Goal: Information Seeking & Learning: Check status

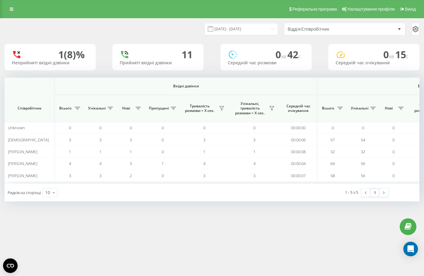
click at [213, 29] on span at bounding box center [210, 28] width 5 height 5
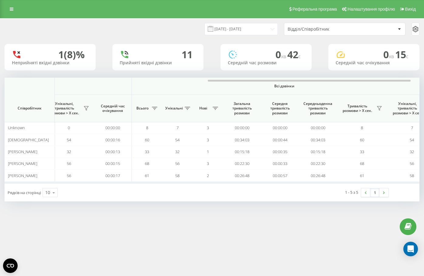
click at [247, 40] on div "21.08.2025 - 21.08.2025 Відділ/Співробітник 1 (8)% Неприйняті вхідні дзвінки 11…" at bounding box center [212, 110] width 415 height 183
click at [256, 30] on input "21.08.2025 - 21.08.2025" at bounding box center [240, 29] width 73 height 12
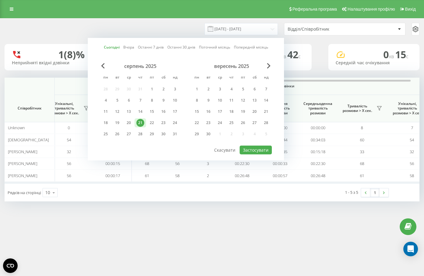
click at [260, 144] on div "серпень 2025 пн вт ср чт пт сб нд 28 29 30 31 1 2 3 4 5 6 7 8 9 10 11 12 13 14 …" at bounding box center [186, 104] width 172 height 82
click at [263, 151] on button "Застосувати" at bounding box center [255, 150] width 32 height 9
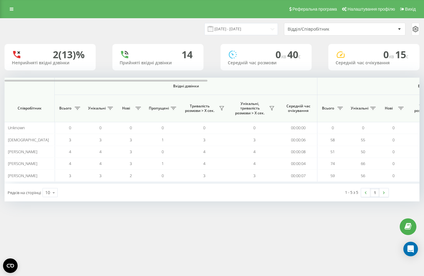
click at [277, 76] on div "21.08.2025 - 21.08.2025 Відділ/Співробітник 2 (13)% Неприйняті вхідні дзвінки 1…" at bounding box center [212, 110] width 415 height 183
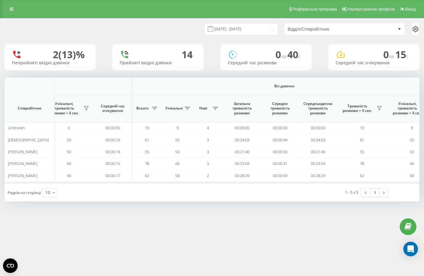
click at [225, 26] on input "21.08.2025 - 21.08.2025" at bounding box center [240, 29] width 73 height 12
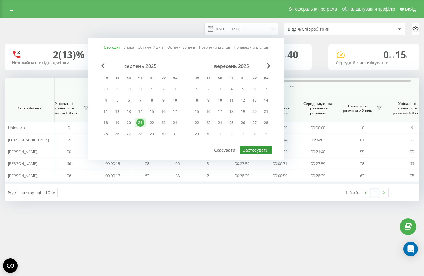
click at [252, 151] on button "Застосувати" at bounding box center [255, 150] width 32 height 9
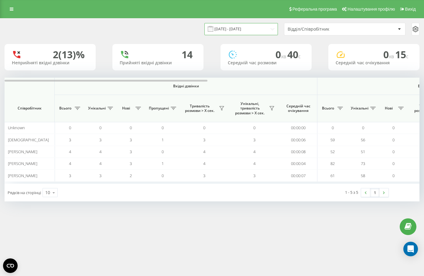
click at [269, 31] on input "21.08.2025 - 21.08.2025" at bounding box center [240, 29] width 73 height 12
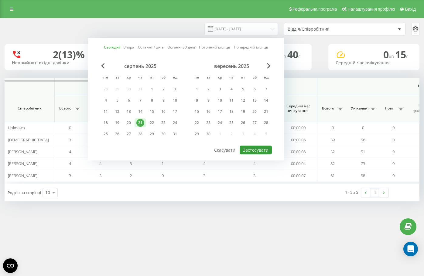
click at [260, 150] on button "Застосувати" at bounding box center [255, 150] width 32 height 9
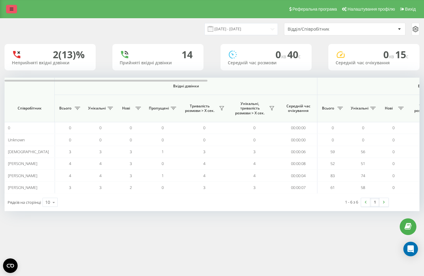
click at [13, 8] on icon at bounding box center [12, 9] width 4 height 4
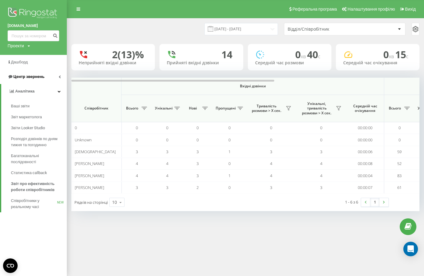
click at [31, 76] on span "Центр звернень" at bounding box center [28, 76] width 31 height 5
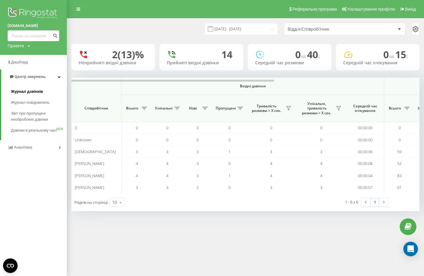
click at [29, 90] on span "Журнал дзвінків" at bounding box center [27, 92] width 32 height 6
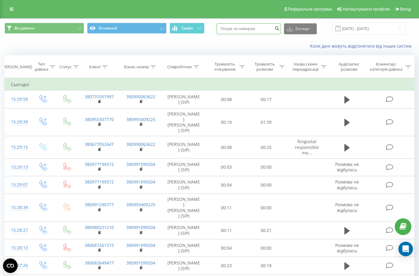
click at [267, 27] on input at bounding box center [249, 28] width 64 height 11
paste input "380683337571"
type input "380683337571"
click at [280, 29] on icon "submit" at bounding box center [276, 28] width 5 height 4
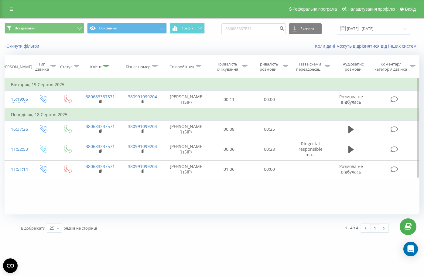
click at [219, 86] on td "Вівторок, 19 Серпня 2025" at bounding box center [212, 85] width 414 height 12
click at [225, 81] on td "Вівторок, 19 Серпня 2025" at bounding box center [212, 85] width 414 height 12
click at [374, 209] on div "Фільтрувати за умовою Дорівнює Введіть значення Скасувати OK Фільтрувати за умо…" at bounding box center [212, 146] width 415 height 137
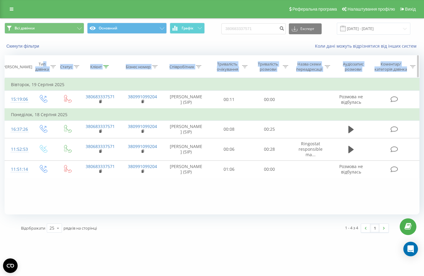
drag, startPoint x: 385, startPoint y: 204, endPoint x: 42, endPoint y: 59, distance: 371.6
click at [42, 59] on div "Дата дзвінка Тип дзвінка Статус Клієнт Бізнес номер Співробітник Тривалість очі…" at bounding box center [212, 134] width 415 height 159
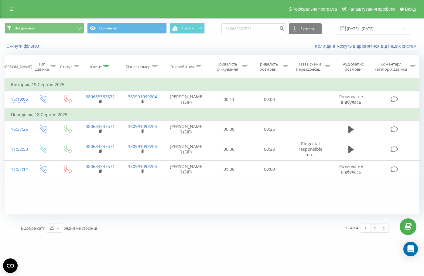
click at [58, 52] on div "Скинути фільтри Коли дані можуть відрізнятися вiд інших систем" at bounding box center [211, 46] width 423 height 15
